Goal: Find specific page/section: Find specific page/section

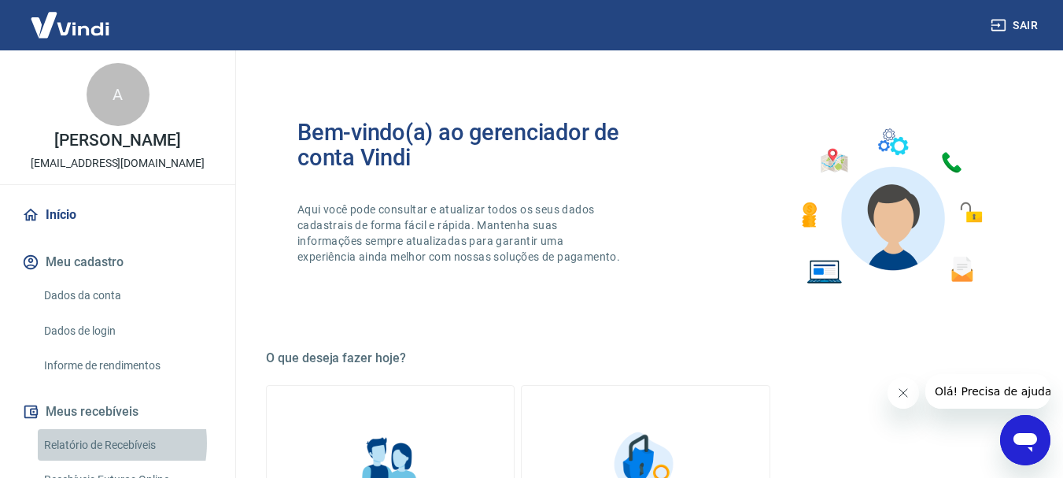
click at [84, 442] on link "Relatório de Recebíveis" at bounding box center [127, 445] width 179 height 32
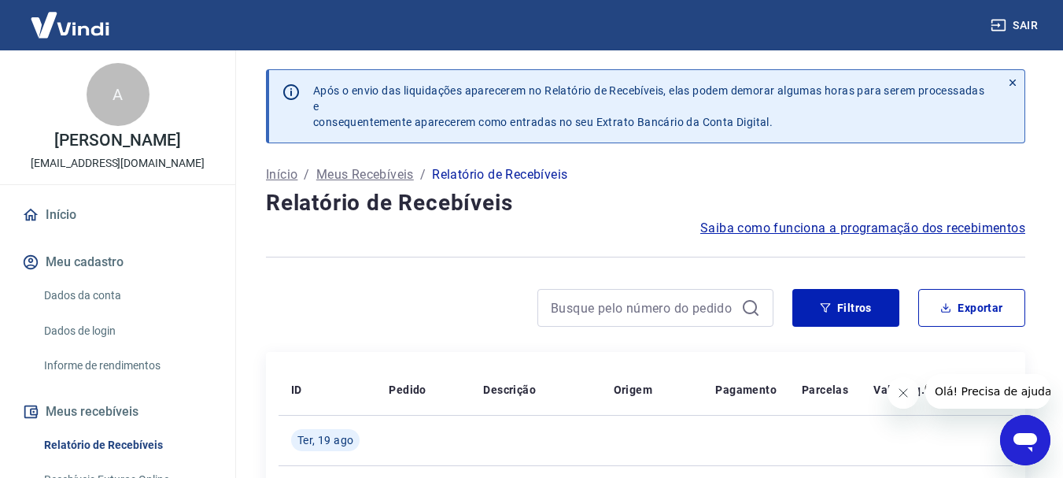
click at [902, 387] on icon "Fechar mensagem da empresa" at bounding box center [902, 392] width 13 height 13
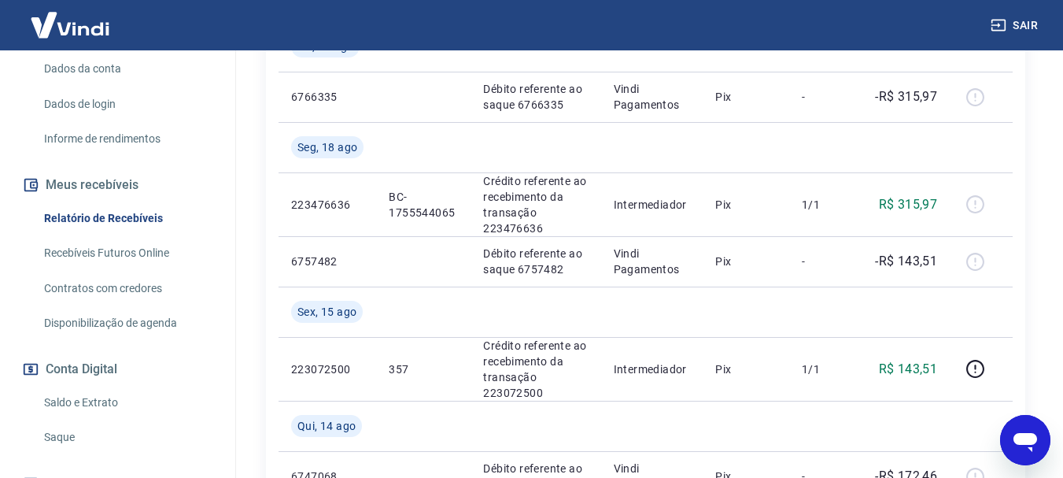
scroll to position [236, 0]
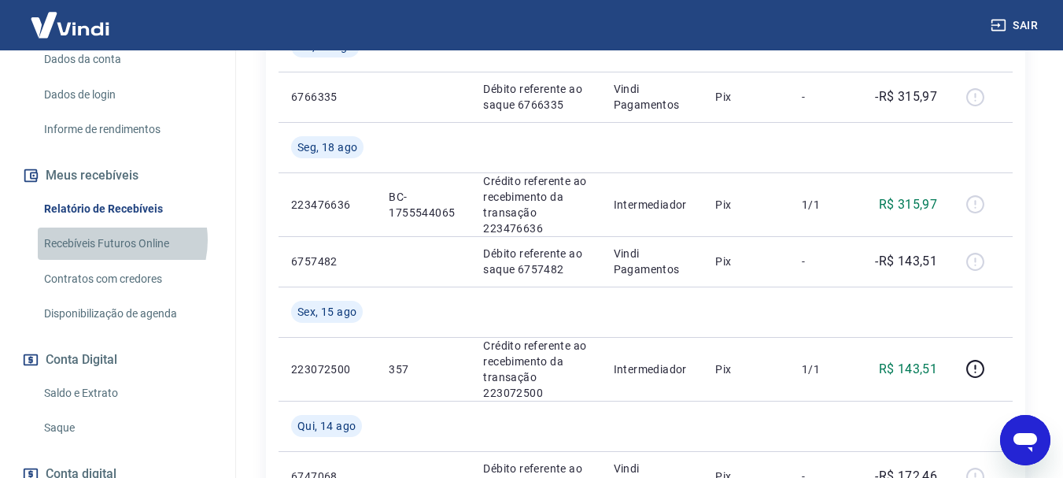
click at [113, 240] on link "Recebíveis Futuros Online" at bounding box center [127, 243] width 179 height 32
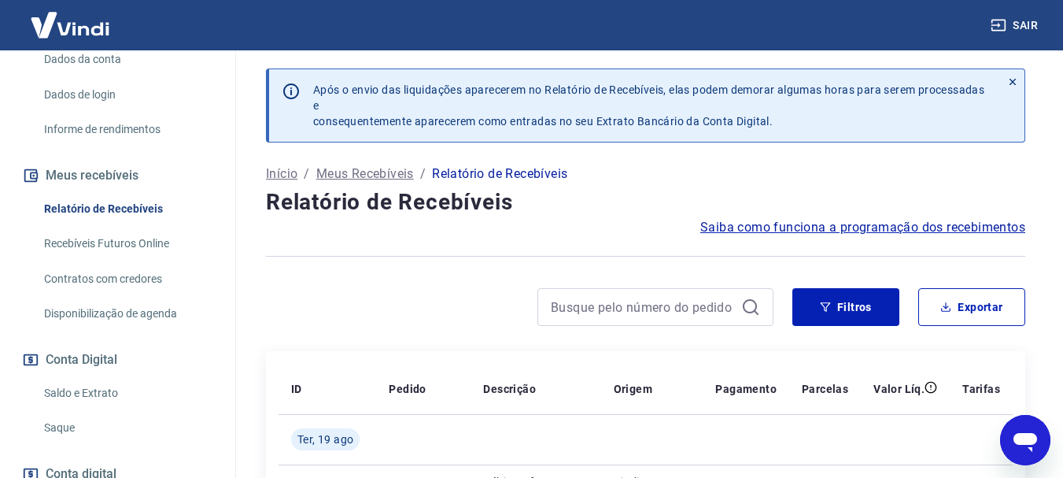
scroll to position [0, 0]
click at [63, 25] on img at bounding box center [70, 25] width 102 height 48
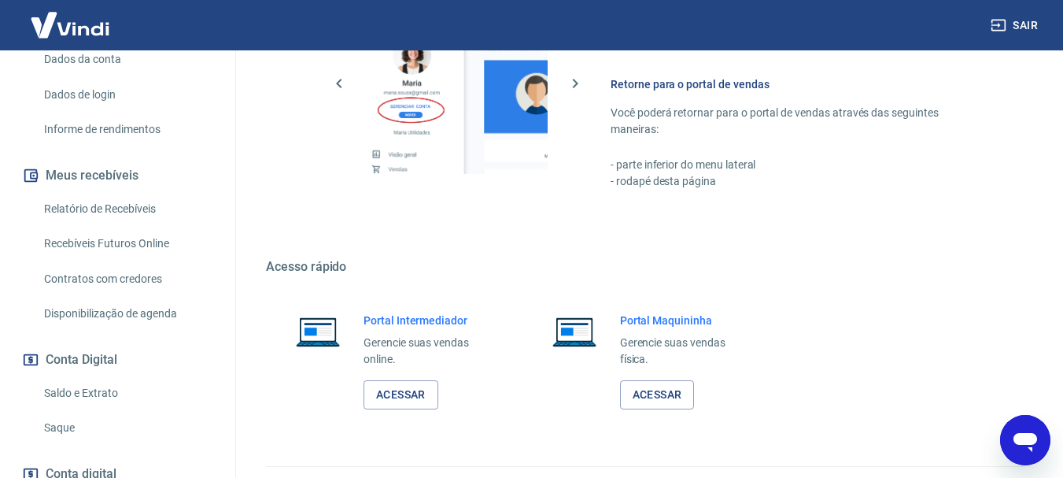
scroll to position [814, 0]
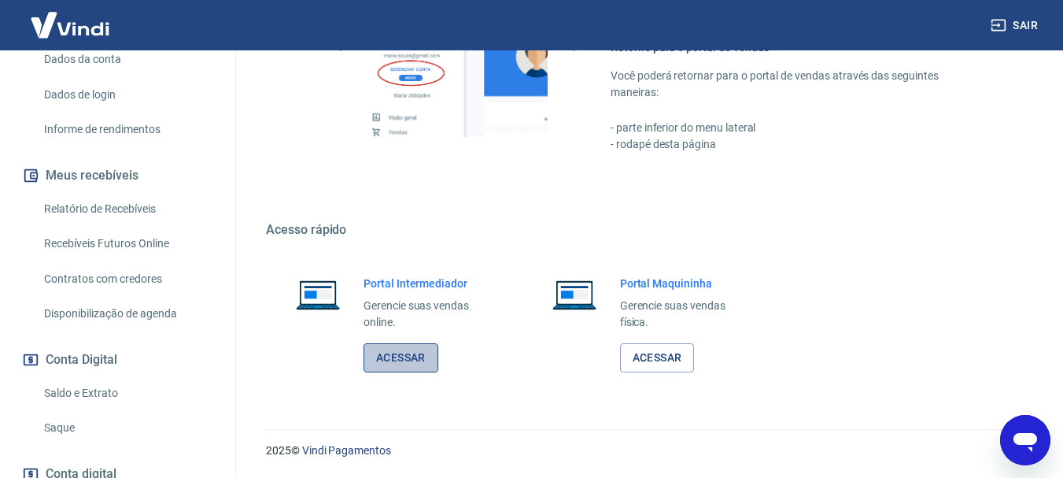
click at [395, 357] on link "Acessar" at bounding box center [401, 357] width 75 height 29
